Goal: Task Accomplishment & Management: Use online tool/utility

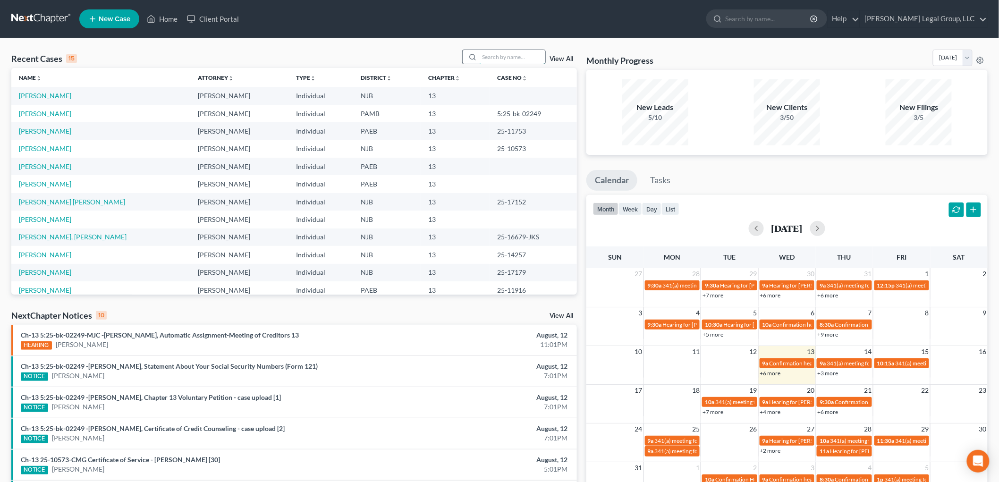
click at [497, 50] on input "search" at bounding box center [512, 57] width 66 height 14
type input "g"
type input "[PERSON_NAME]"
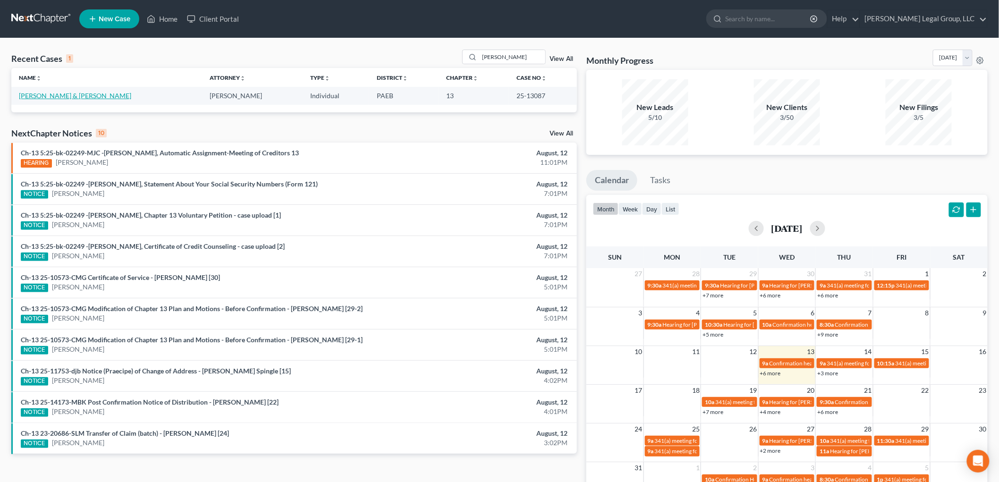
click at [67, 99] on link "[PERSON_NAME] & [PERSON_NAME]" at bounding box center [75, 96] width 112 height 8
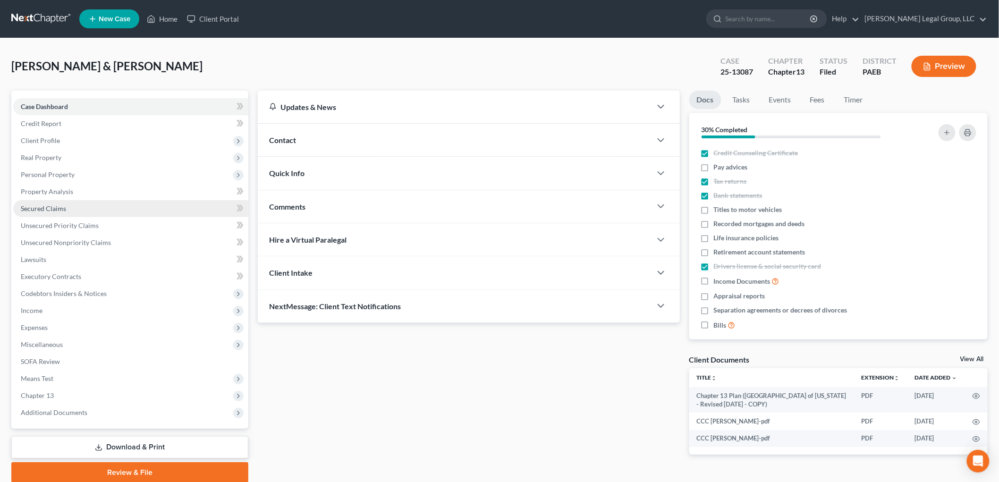
click at [43, 213] on link "Secured Claims" at bounding box center [130, 208] width 235 height 17
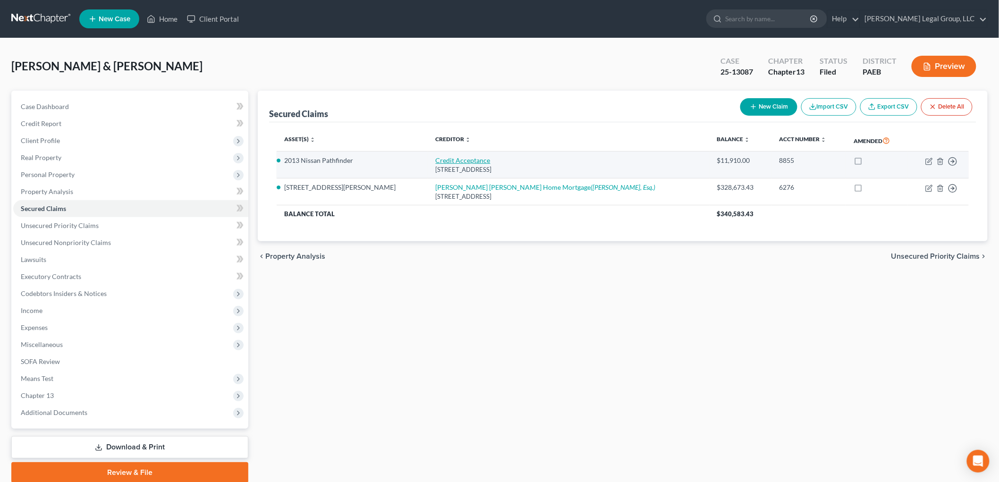
click at [449, 163] on link "Credit Acceptance" at bounding box center [463, 160] width 55 height 8
select select "23"
select select "1"
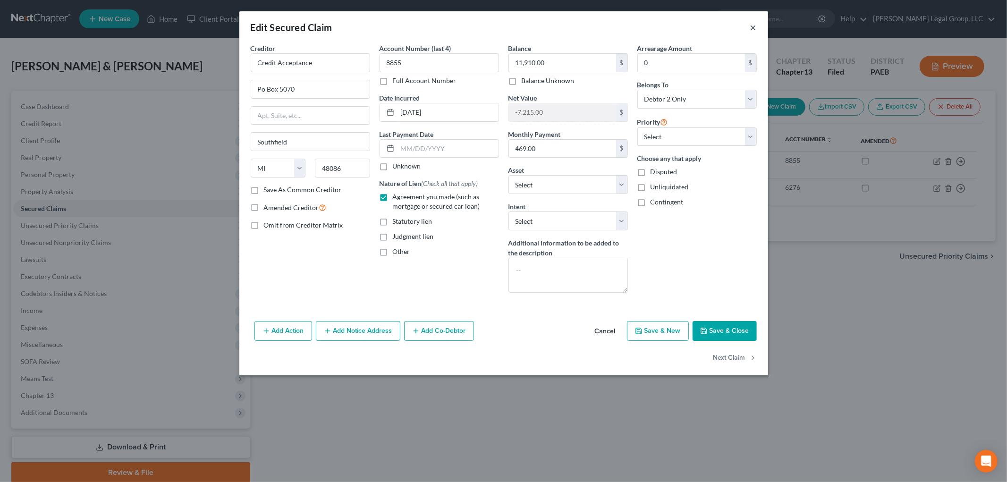
click at [750, 26] on button "×" at bounding box center [753, 27] width 7 height 11
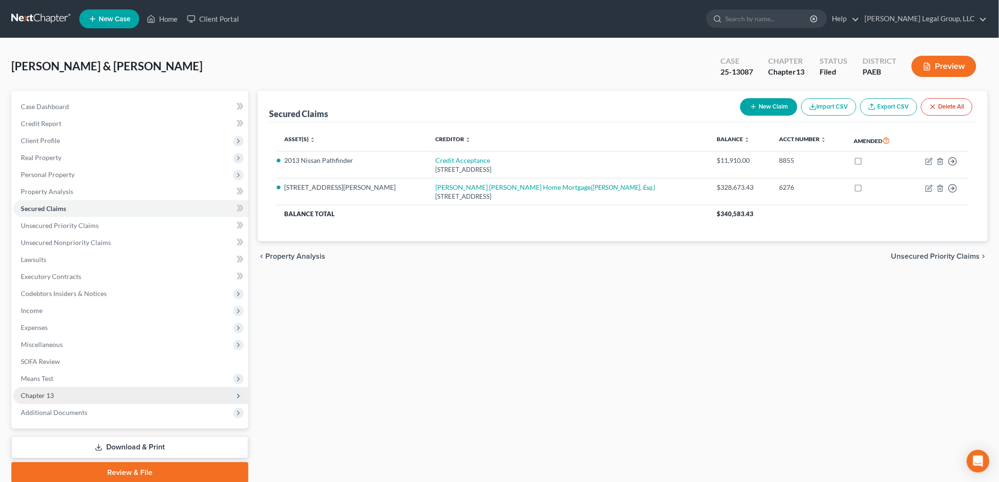
click at [51, 389] on span "Chapter 13" at bounding box center [130, 395] width 235 height 17
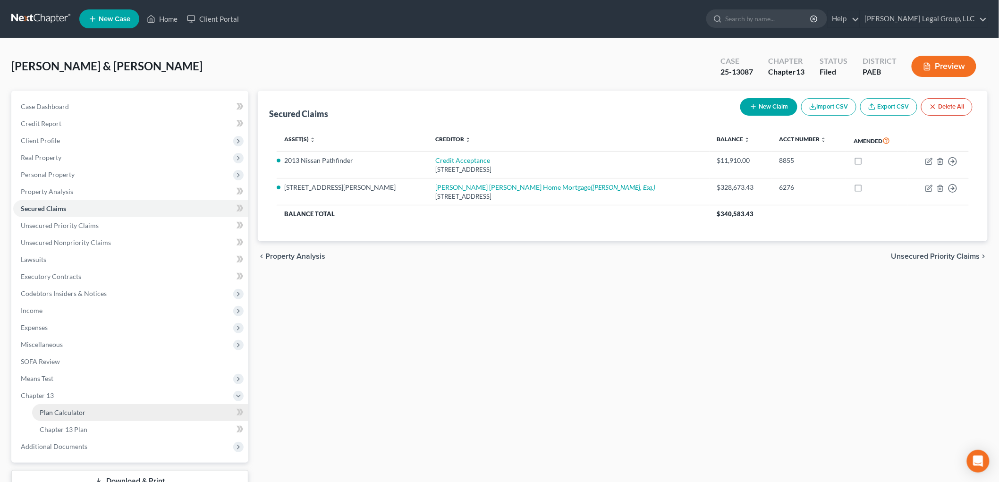
click at [77, 406] on link "Plan Calculator" at bounding box center [140, 412] width 216 height 17
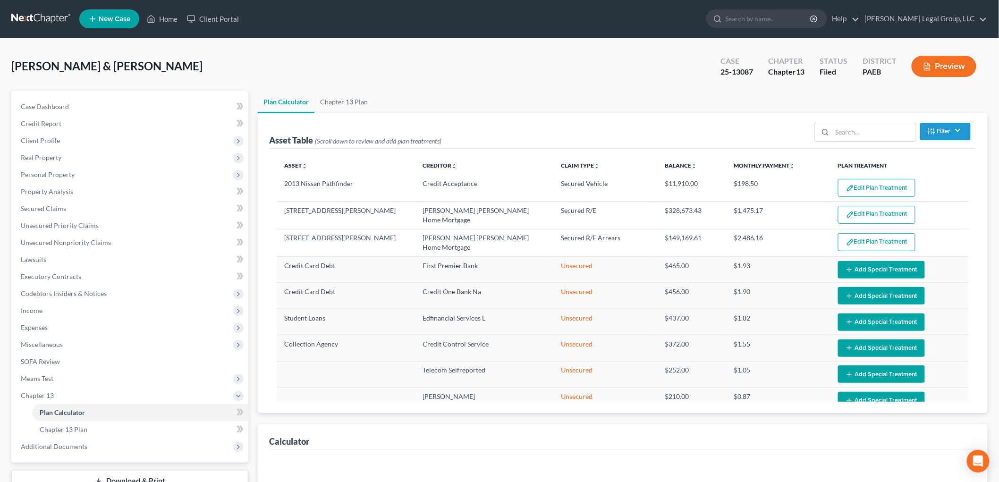
select select "59"
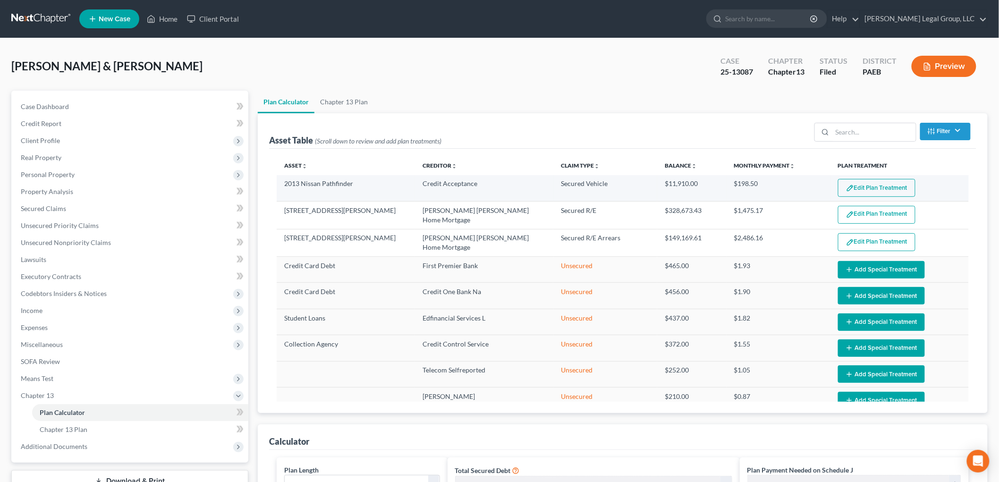
click at [870, 182] on button "Edit Plan Treatment" at bounding box center [876, 188] width 77 height 18
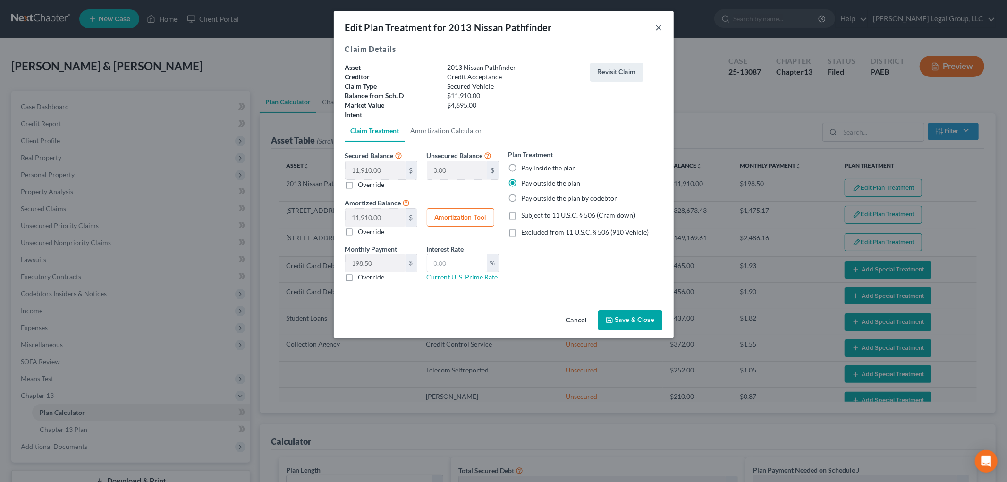
click at [656, 28] on button "×" at bounding box center [659, 27] width 7 height 11
